Goal: Contribute content

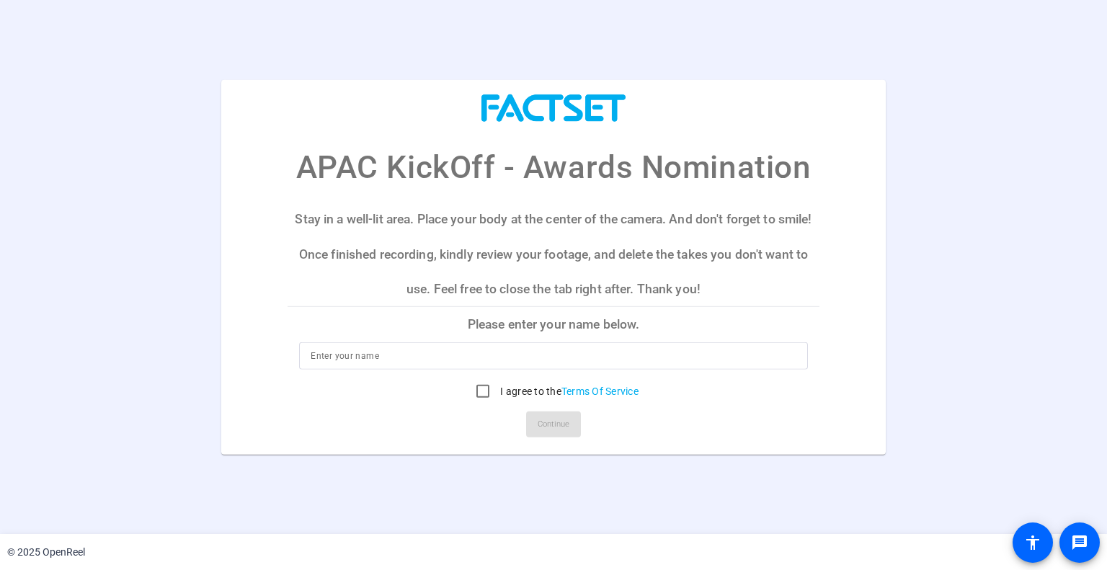
click at [346, 335] on p "Please enter your name below." at bounding box center [553, 324] width 531 height 35
click at [352, 364] on input at bounding box center [553, 355] width 485 height 17
type input "Yui"
click at [479, 391] on input "I agree to the Terms Of Service" at bounding box center [483, 391] width 29 height 29
checkbox input "true"
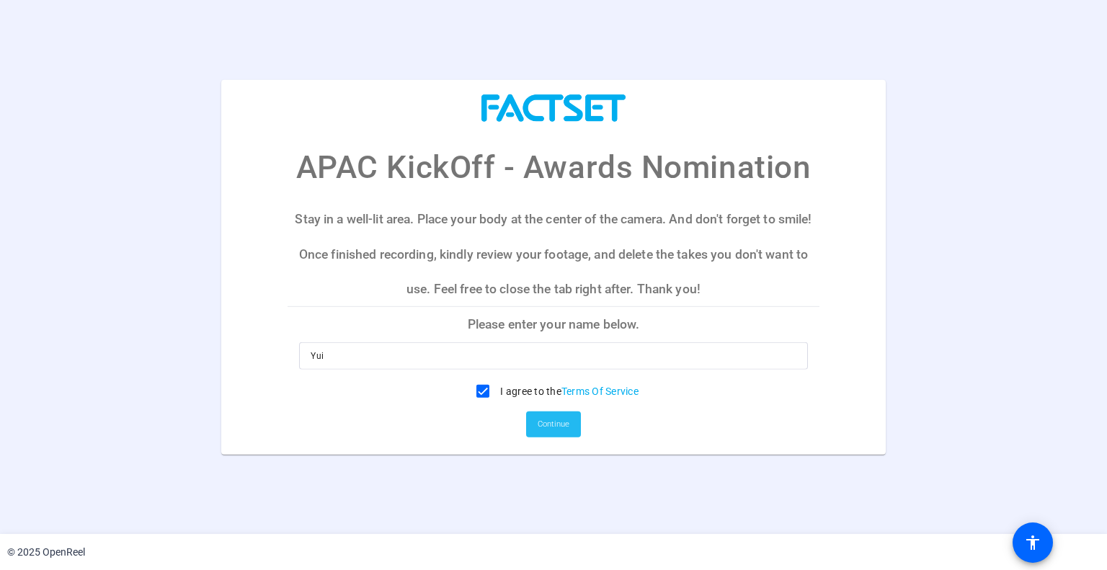
drag, startPoint x: 536, startPoint y: 429, endPoint x: 543, endPoint y: 433, distance: 8.4
click at [536, 429] on span at bounding box center [553, 424] width 55 height 35
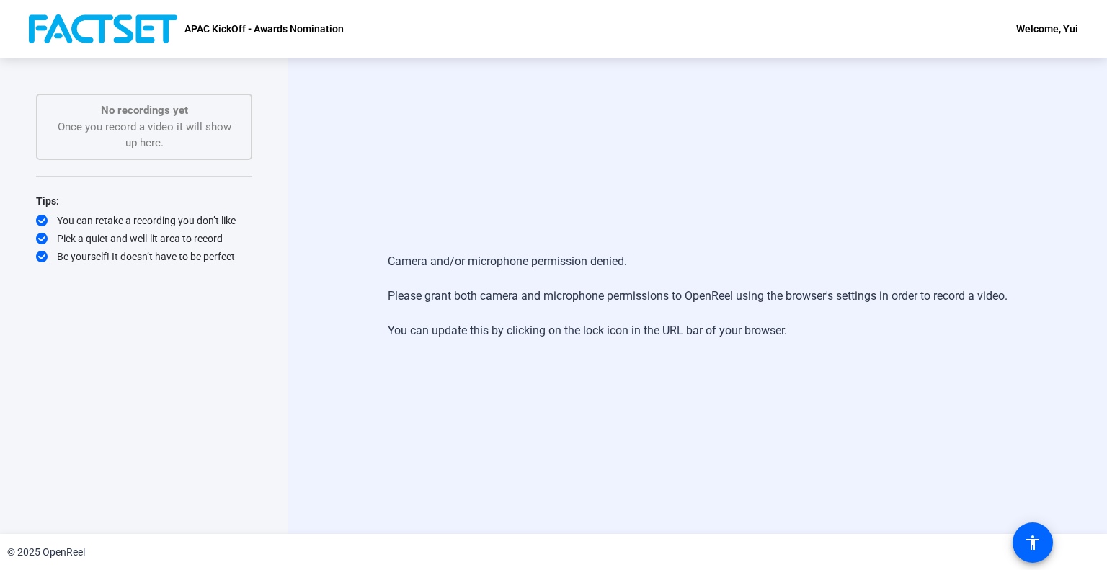
click at [139, 121] on div "No recordings yet Once you record a video it will show up here." at bounding box center [144, 126] width 185 height 49
click at [689, 377] on div "Camera and/or microphone permission denied. Please grant both camera and microp…" at bounding box center [697, 296] width 819 height 477
click at [59, 221] on div "You can retake a recording you don’t like" at bounding box center [144, 220] width 216 height 14
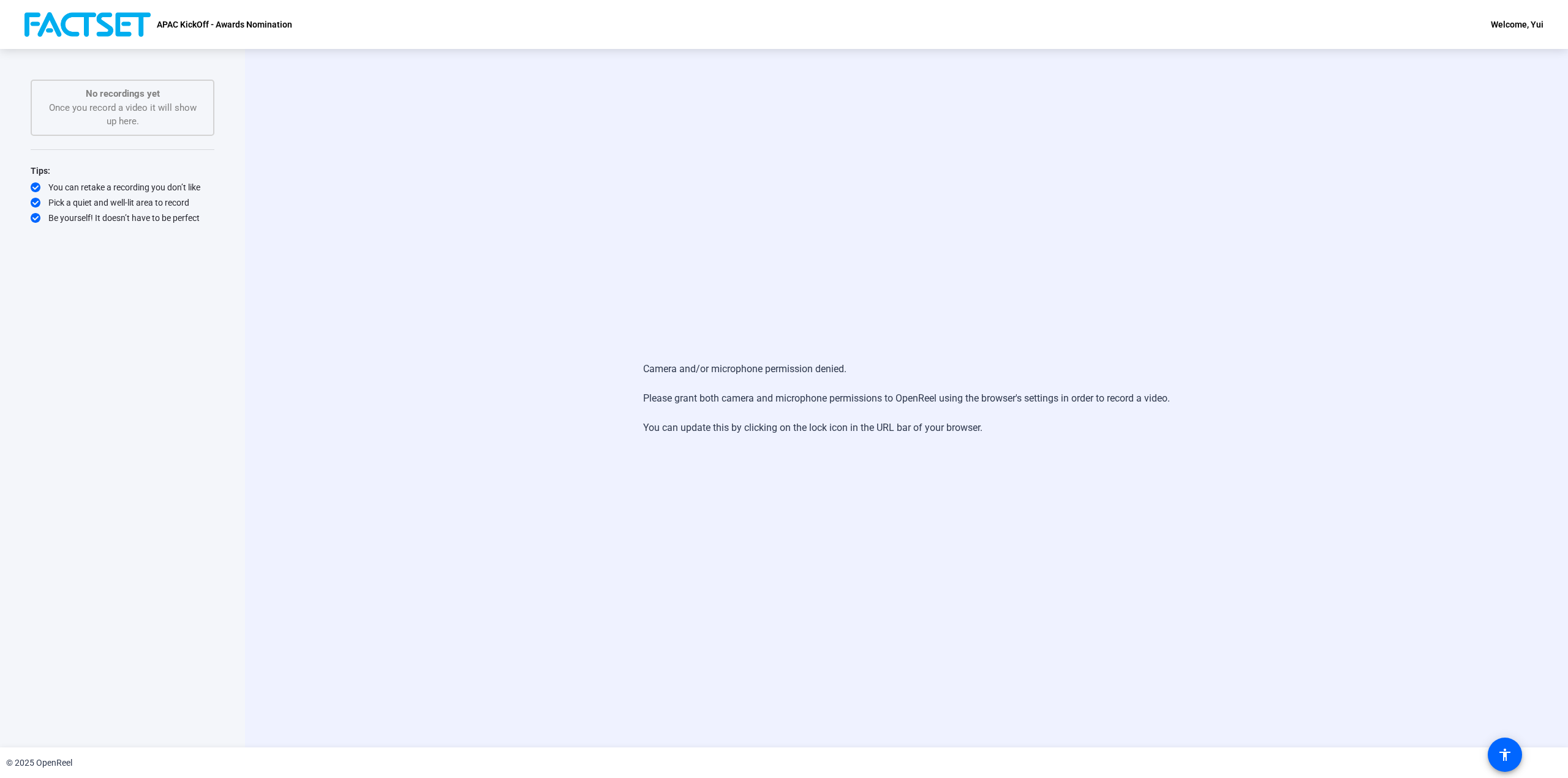
click at [133, 101] on div "No recordings yet Once you record a video it will show up here." at bounding box center [122, 107] width 157 height 42
click at [598, 383] on div "Camera and/or microphone permission denied. Please grant both camera and microp…" at bounding box center [906, 398] width 1125 height 98
